Goal: Information Seeking & Learning: Learn about a topic

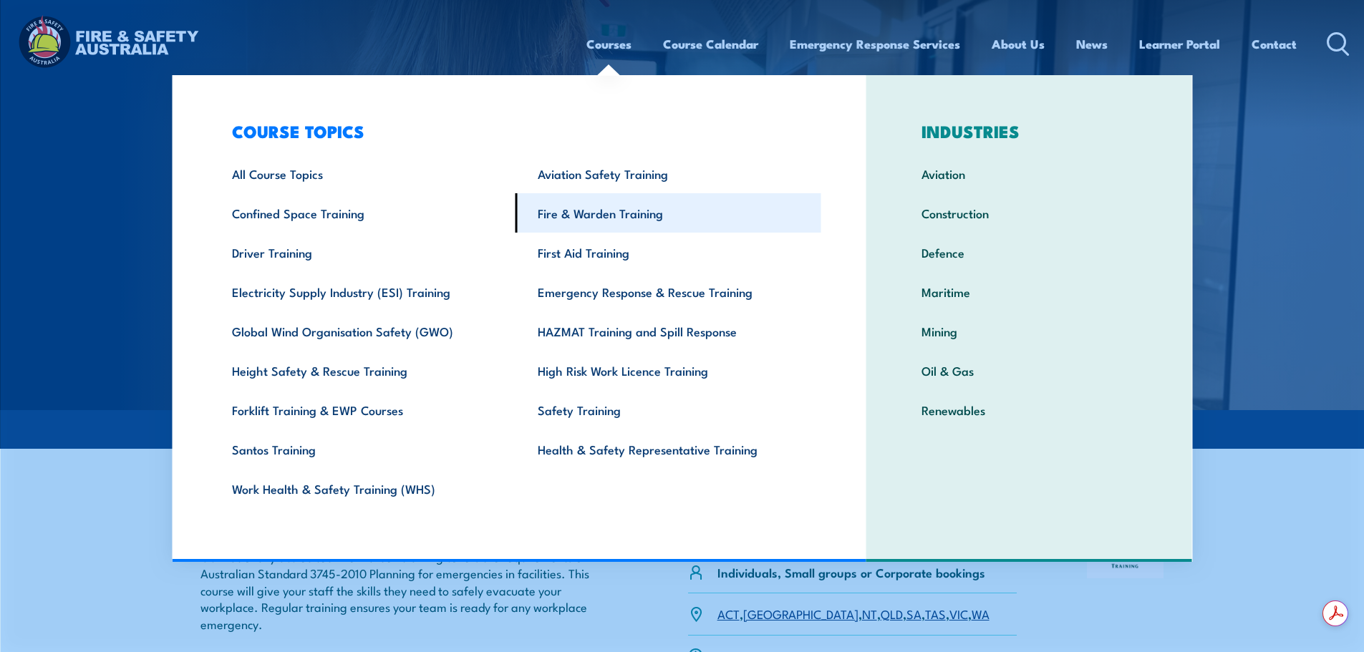
click at [615, 214] on link "Fire & Warden Training" at bounding box center [668, 212] width 306 height 39
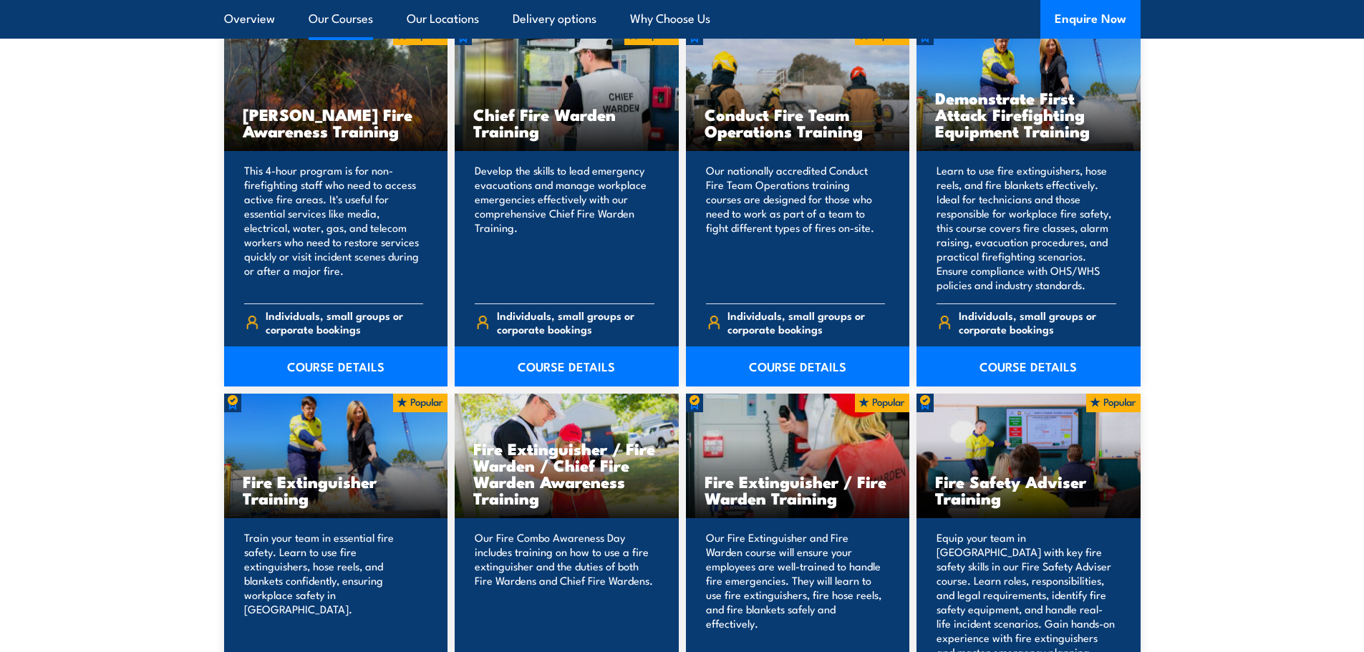
scroll to position [1289, 0]
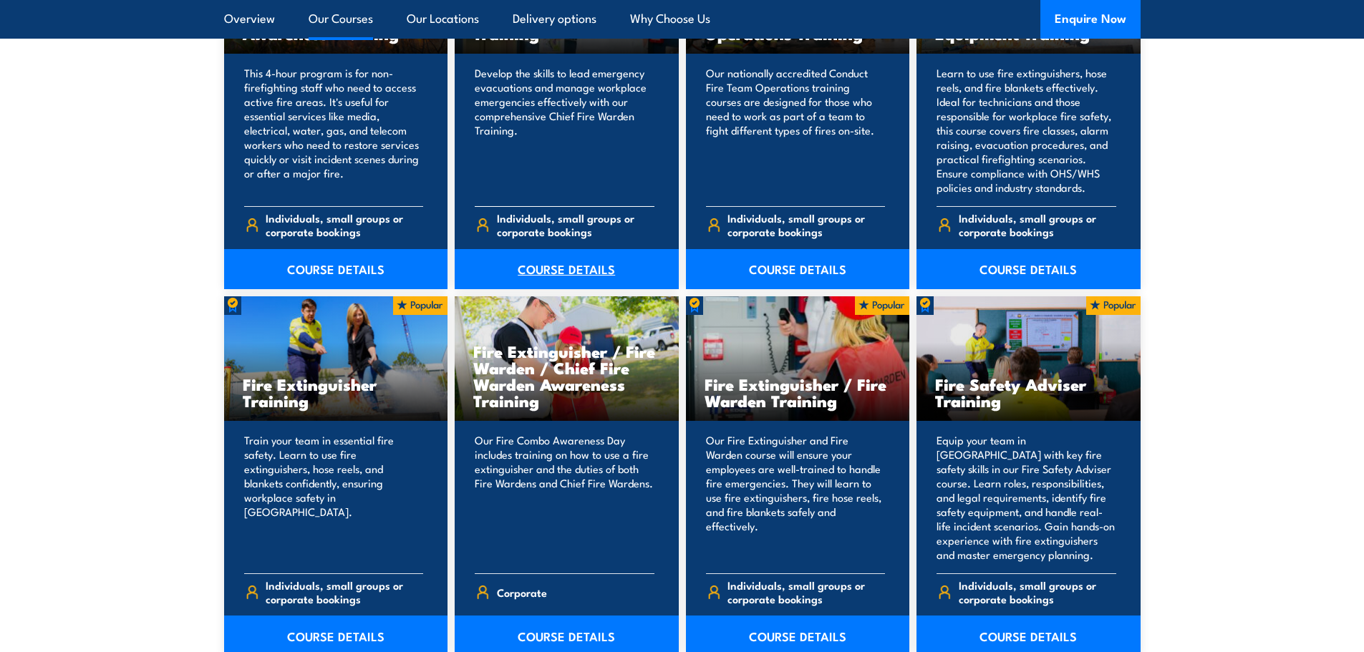
click at [563, 268] on link "COURSE DETAILS" at bounding box center [567, 269] width 224 height 40
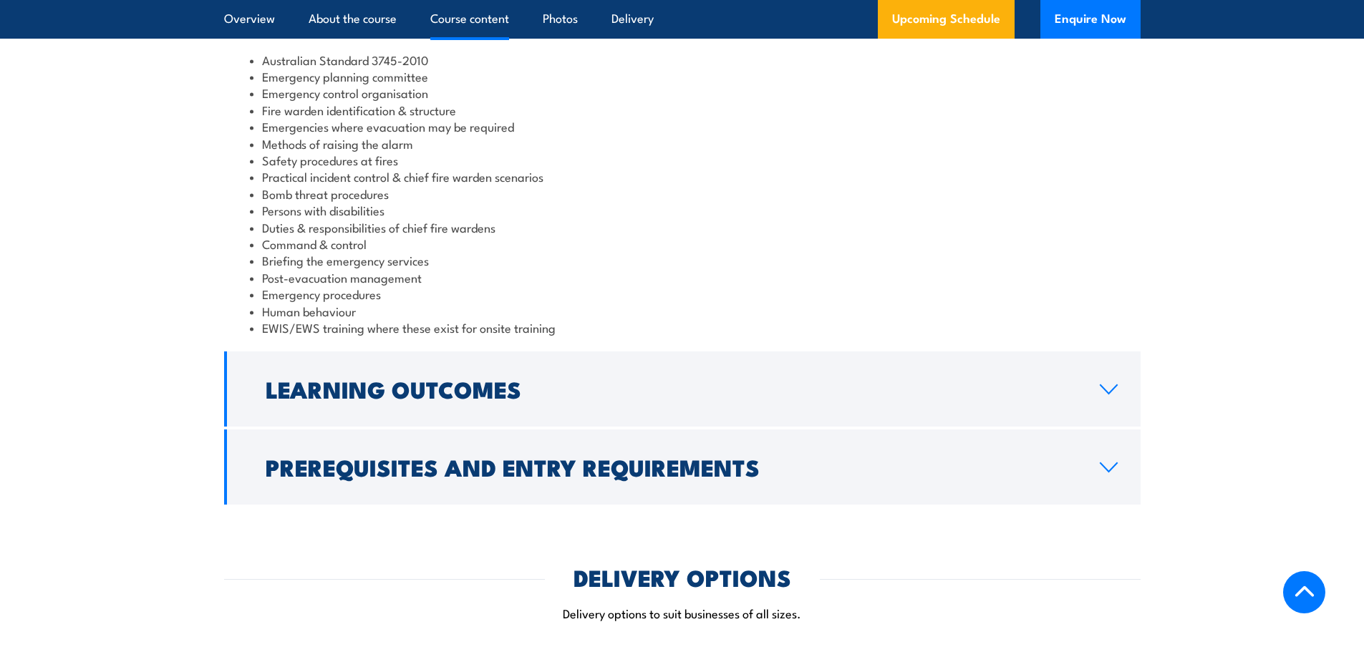
scroll to position [1289, 0]
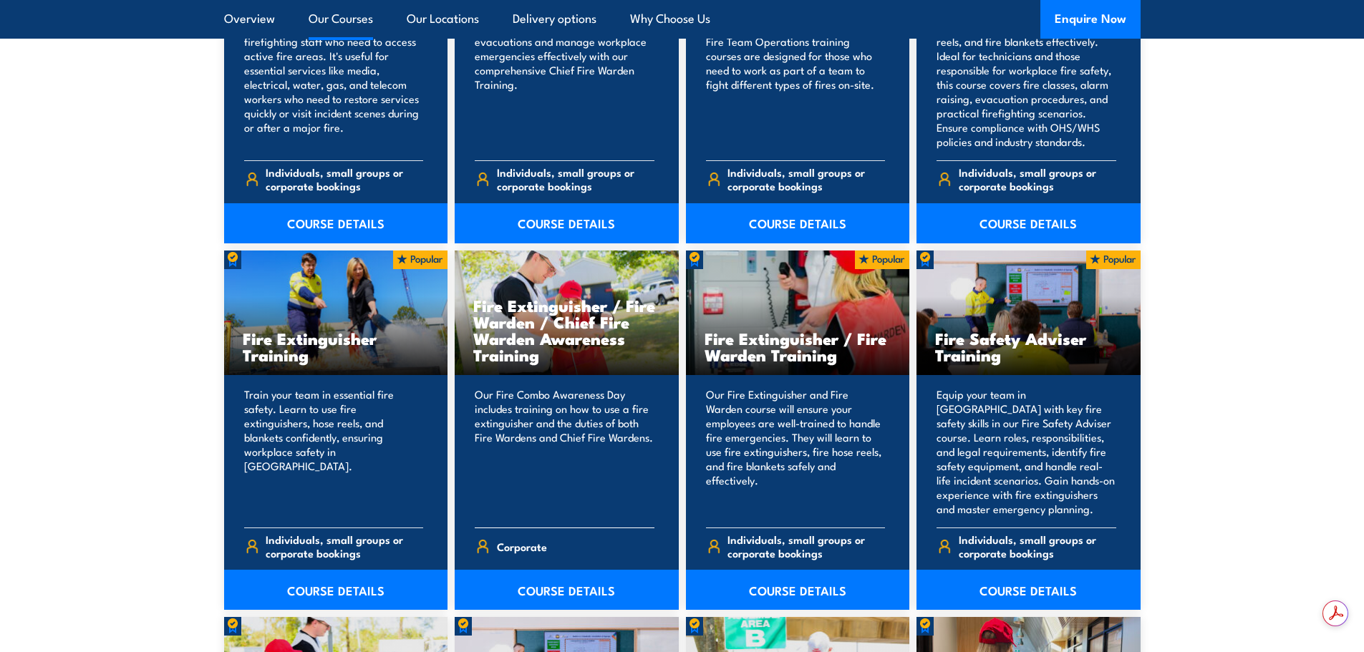
scroll to position [1360, 0]
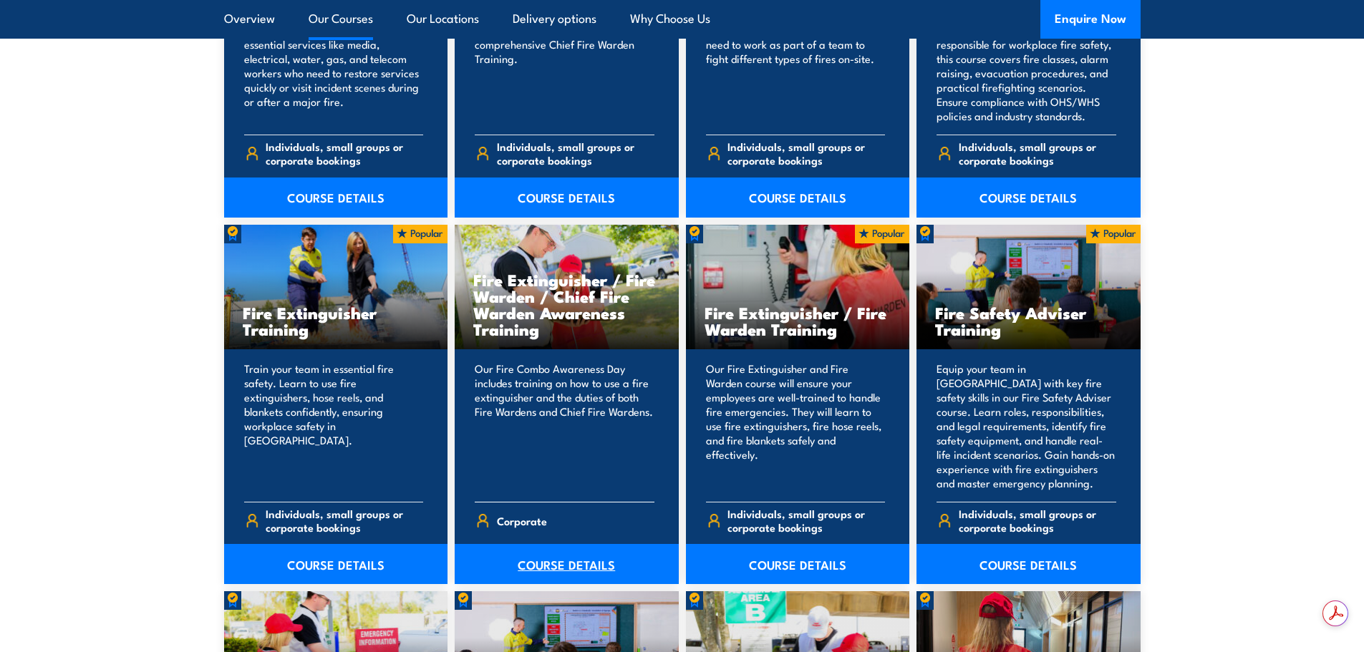
click at [578, 567] on link "COURSE DETAILS" at bounding box center [567, 564] width 224 height 40
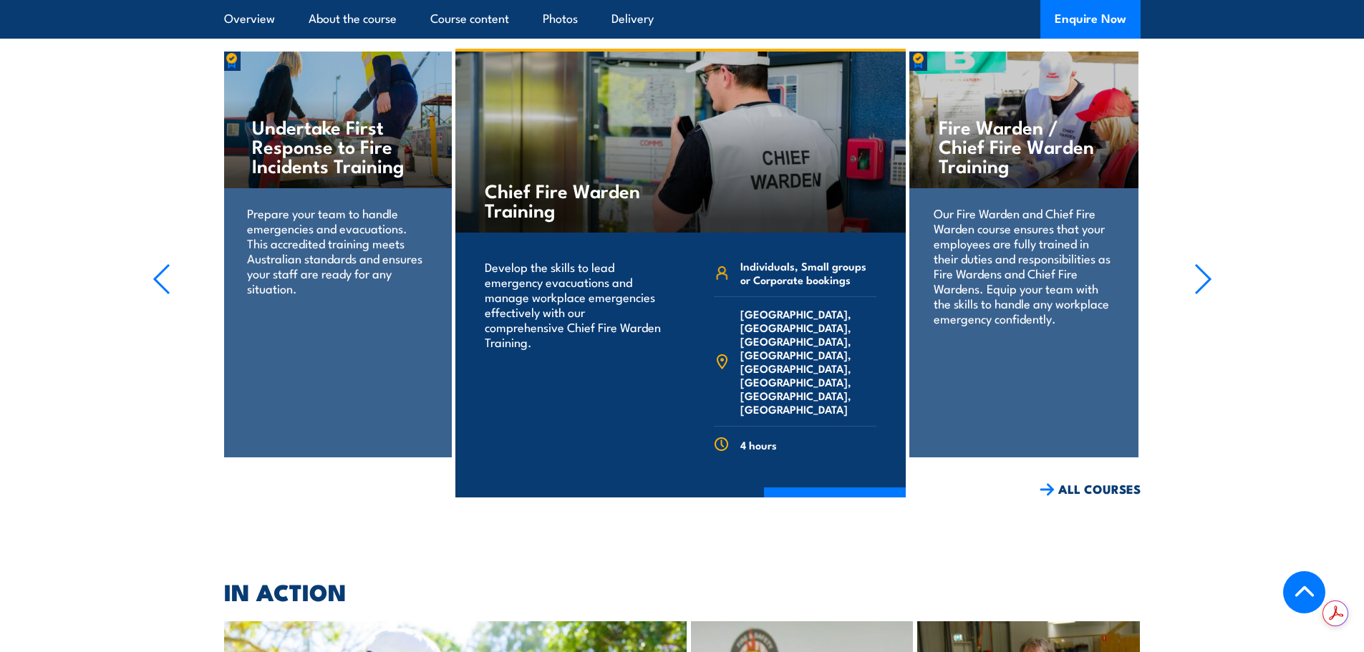
scroll to position [2363, 0]
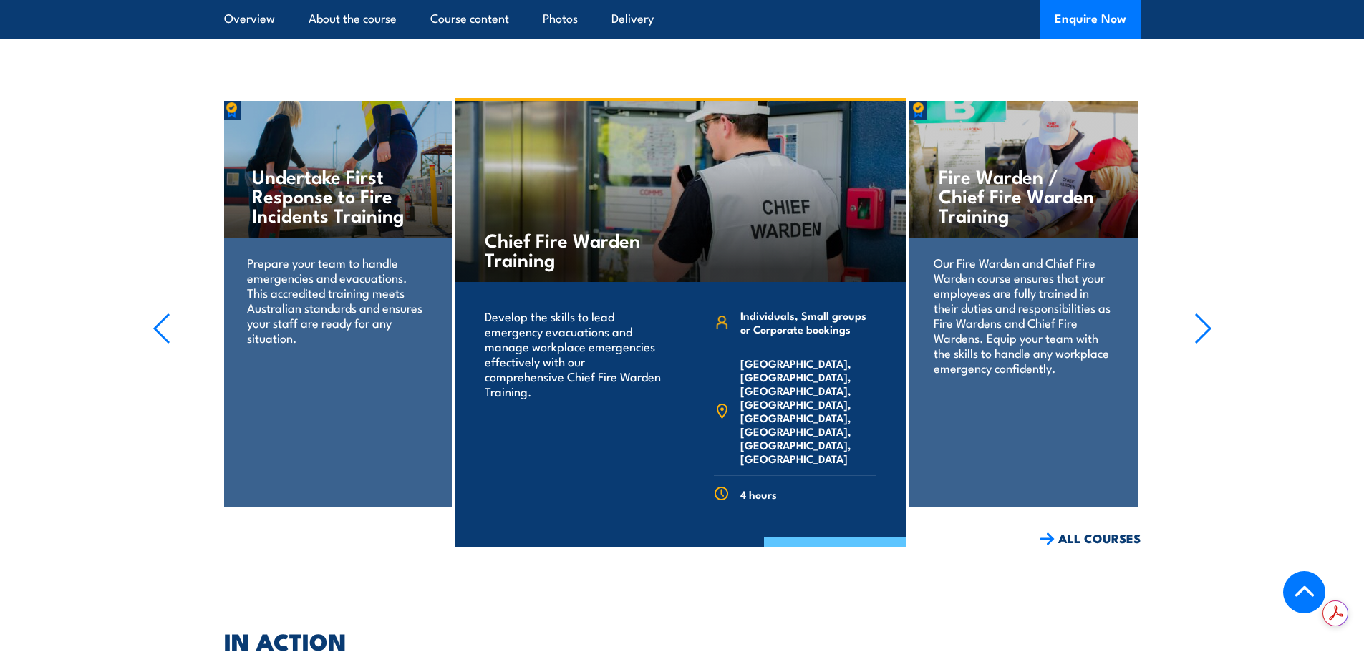
click at [843, 537] on link "COURSE DETAILS" at bounding box center [835, 555] width 142 height 37
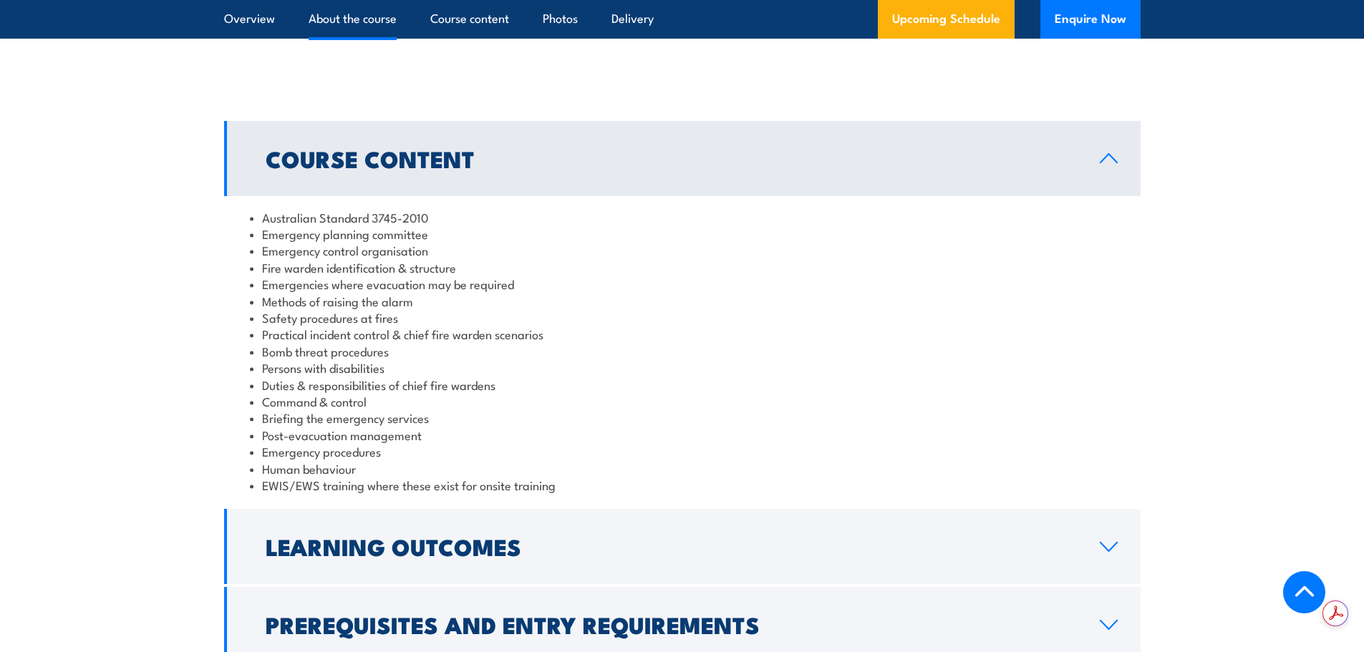
scroll to position [1289, 0]
